Goal: Find specific page/section: Find specific page/section

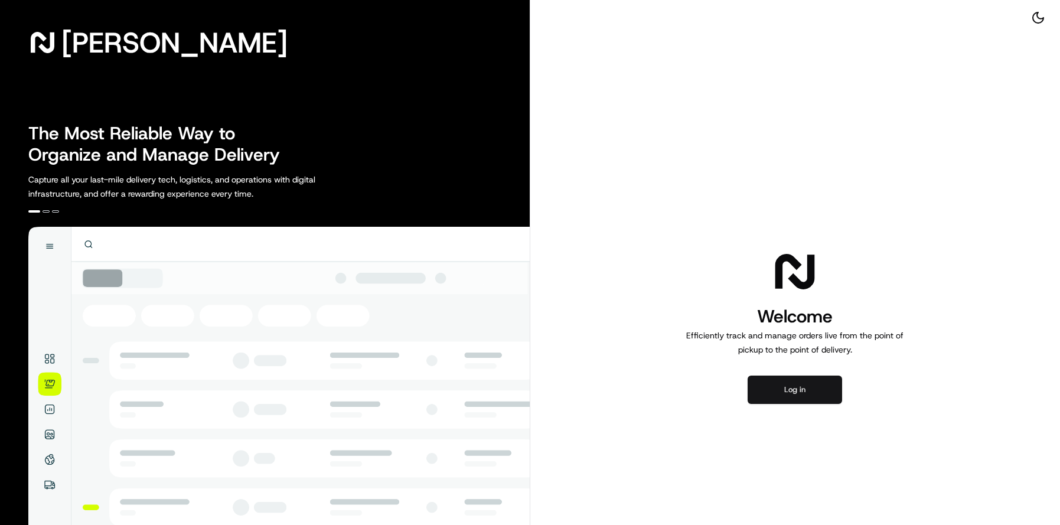
click at [789, 394] on button "Log in" at bounding box center [794, 389] width 94 height 28
